Goal: Task Accomplishment & Management: Use online tool/utility

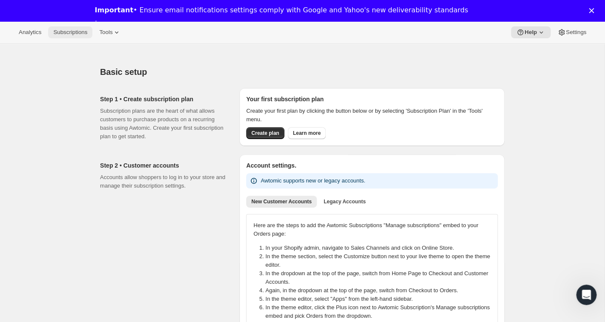
click at [73, 31] on span "Subscriptions" at bounding box center [70, 32] width 34 height 7
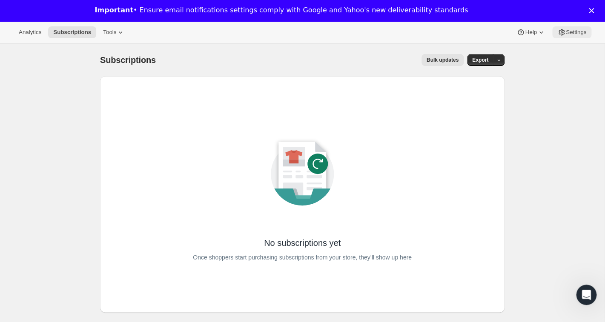
click at [575, 34] on span "Settings" at bounding box center [576, 32] width 20 height 7
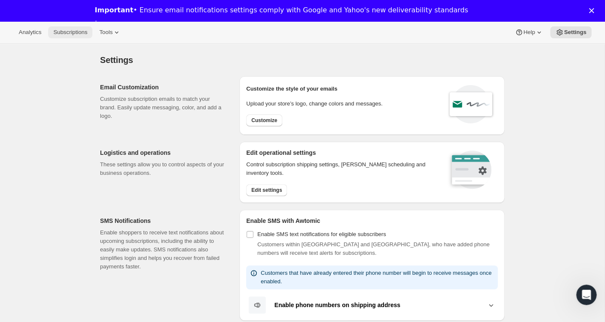
click at [77, 31] on span "Subscriptions" at bounding box center [70, 32] width 34 height 7
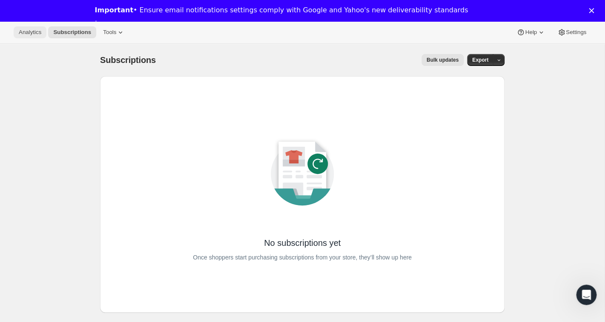
click at [33, 29] on span "Analytics" at bounding box center [30, 32] width 23 height 7
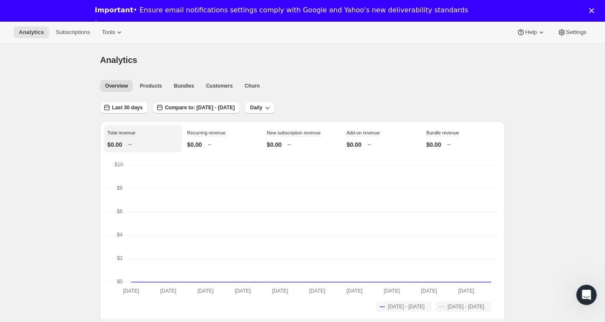
click at [594, 11] on div "Close" at bounding box center [593, 10] width 9 height 5
